Goal: Transaction & Acquisition: Purchase product/service

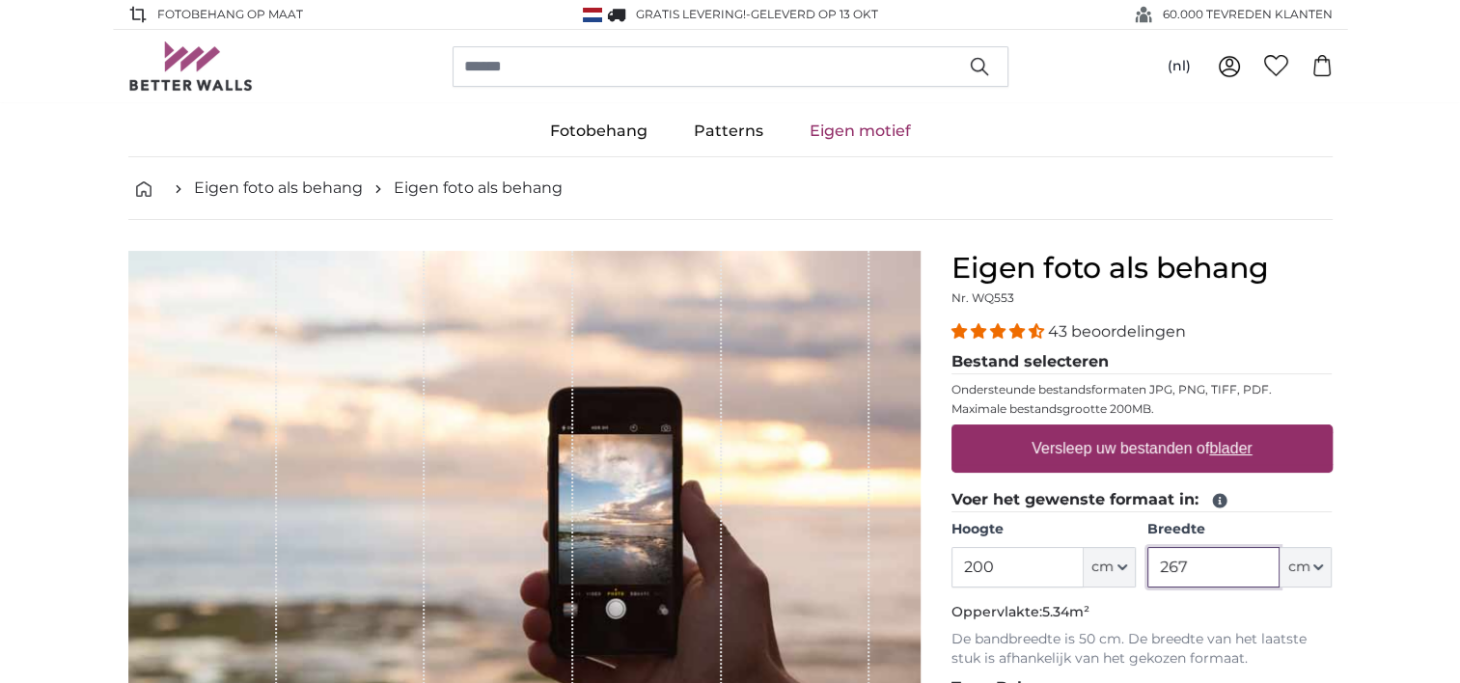
click at [1201, 564] on input "267" at bounding box center [1214, 567] width 132 height 41
type input "260"
drag, startPoint x: 1040, startPoint y: 566, endPoint x: 839, endPoint y: 580, distance: 201.3
click at [839, 580] on product-detail "Annuleren Afbeelding bijsnijden Verberg de stroken Eigen foto als behang Nr. WQ…" at bounding box center [731, 670] width 1236 height 901
type input "150"
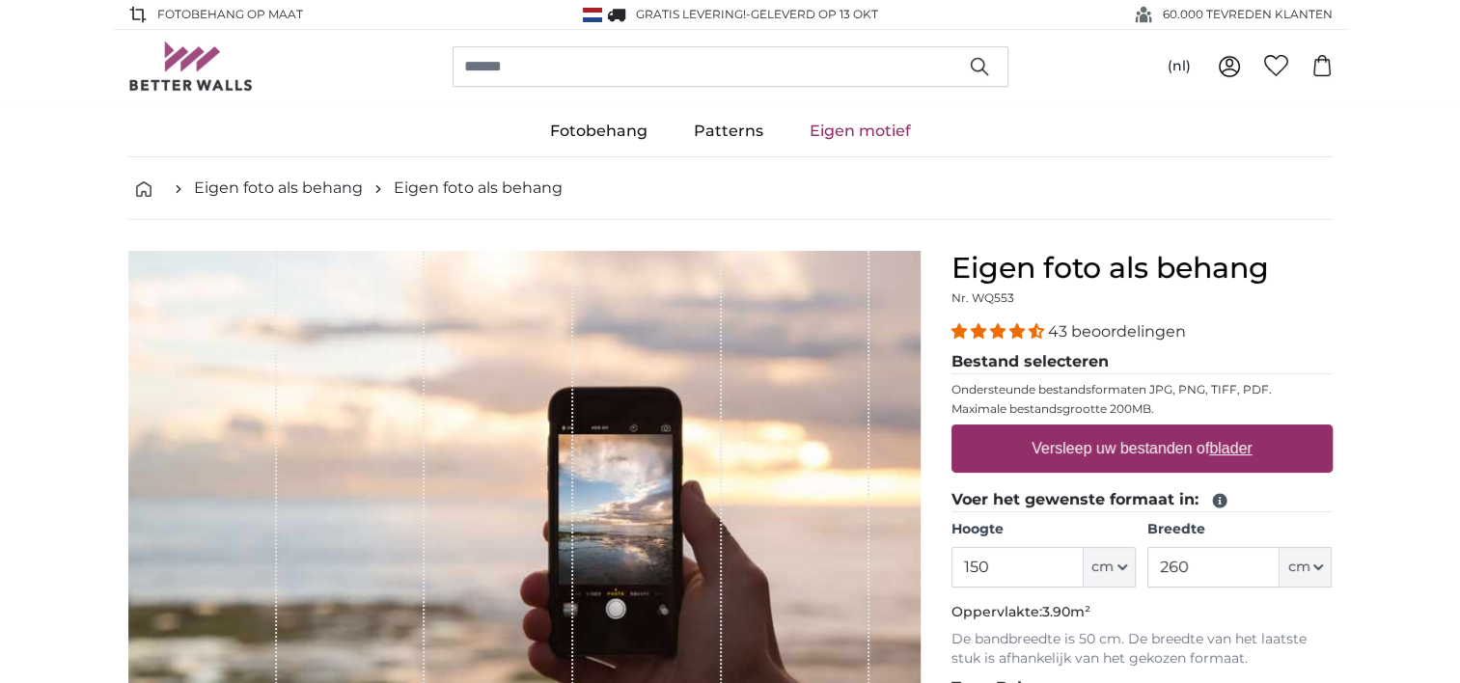
click at [1230, 448] on u "blader" at bounding box center [1231, 448] width 42 height 16
click at [1230, 431] on input "Versleep uw bestanden of blader" at bounding box center [1142, 428] width 381 height 6
type input "**********"
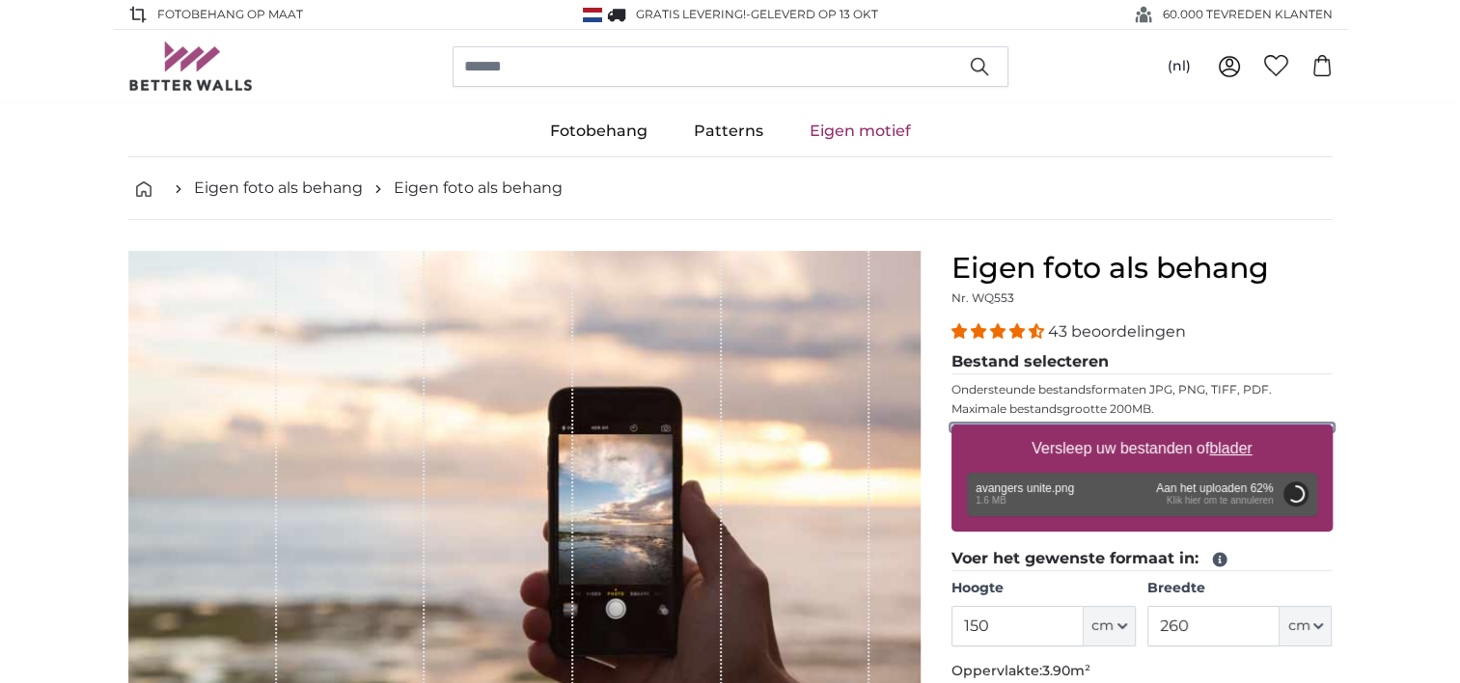
scroll to position [92, 0]
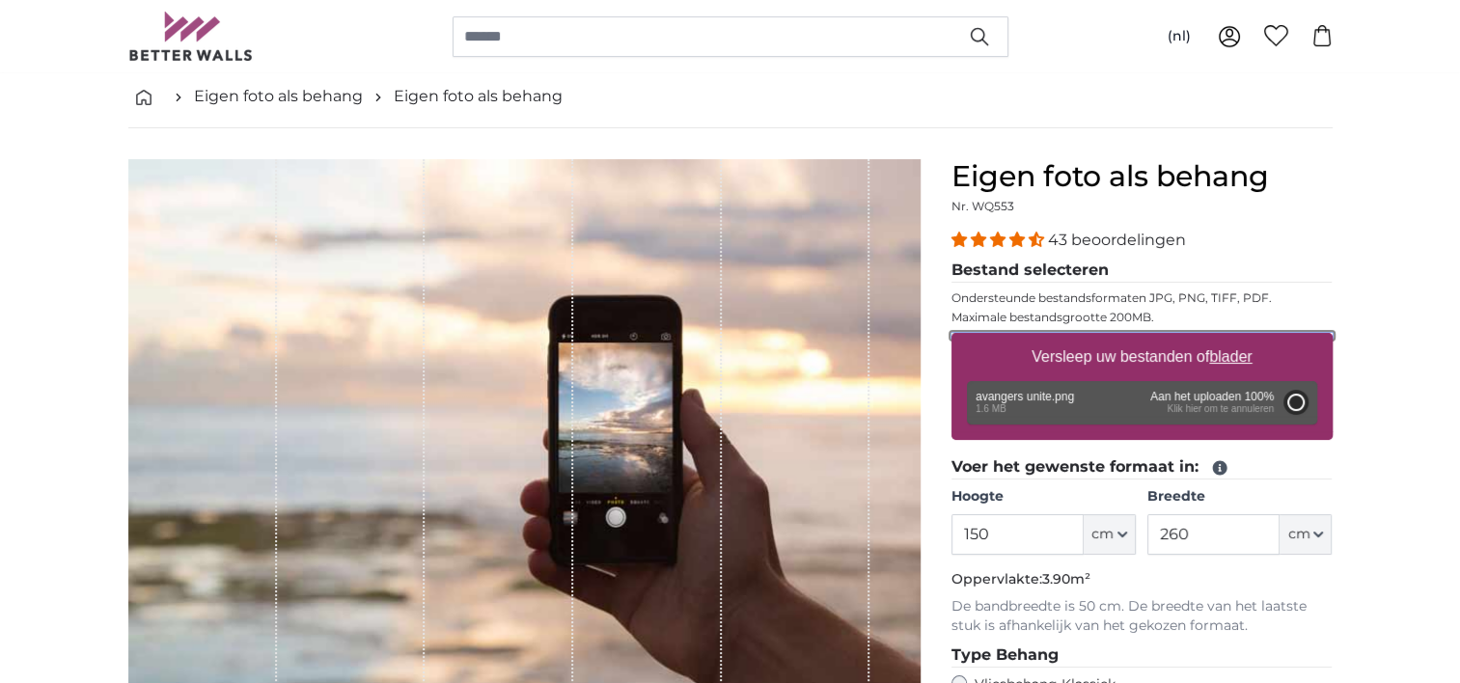
type input "54"
type input "82.6"
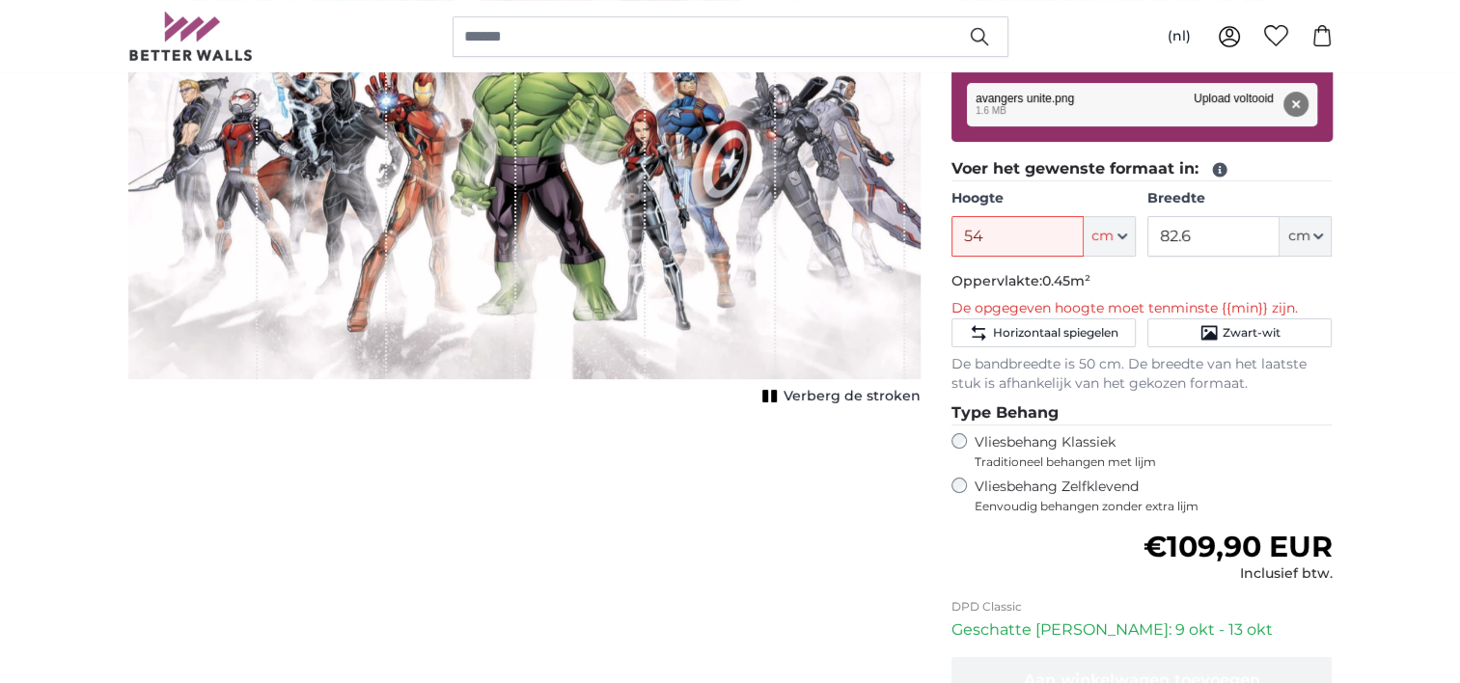
scroll to position [0, 0]
